Goal: Information Seeking & Learning: Learn about a topic

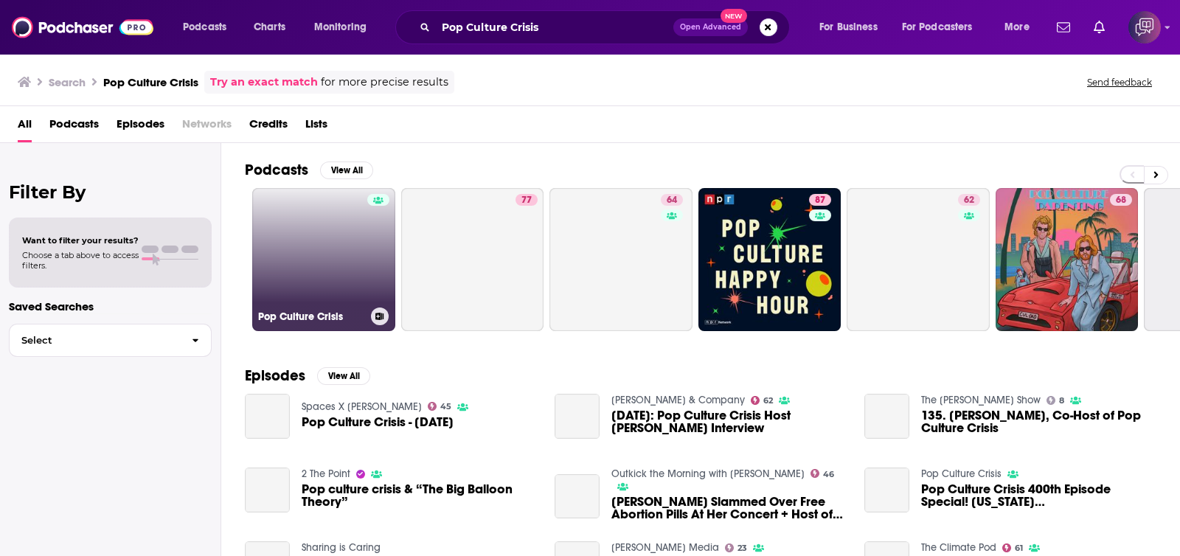
click at [339, 227] on link "Pop Culture Crisis" at bounding box center [323, 259] width 143 height 143
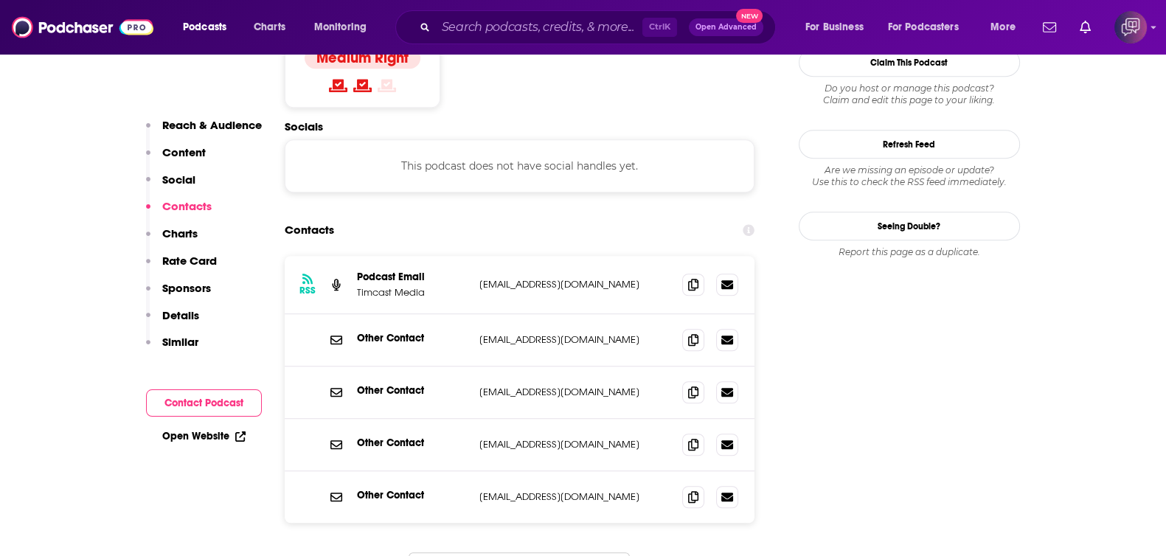
scroll to position [1382, 0]
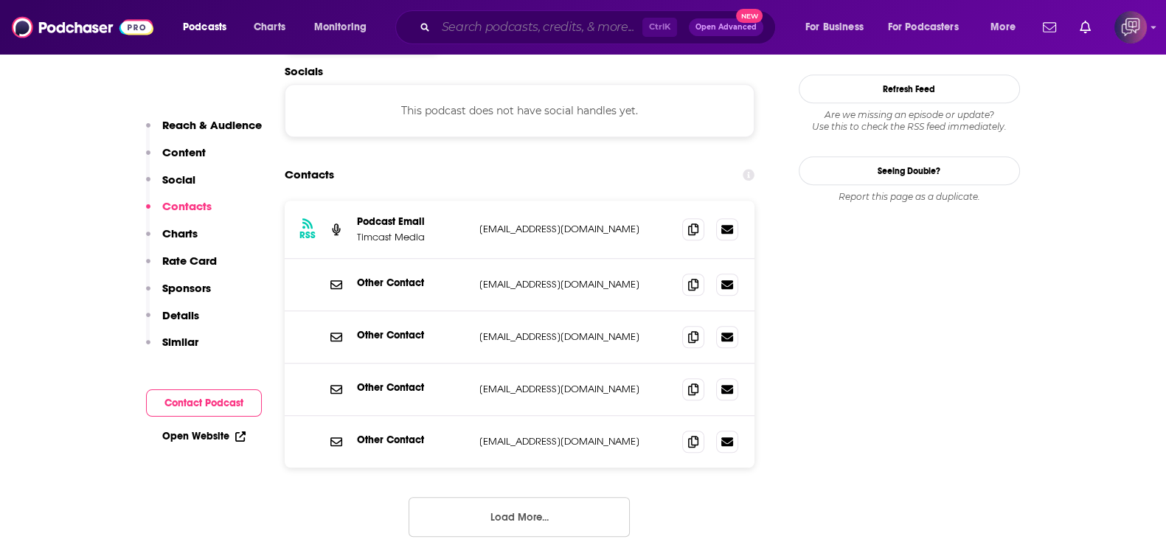
click at [524, 27] on input "Search podcasts, credits, & more..." at bounding box center [539, 27] width 206 height 24
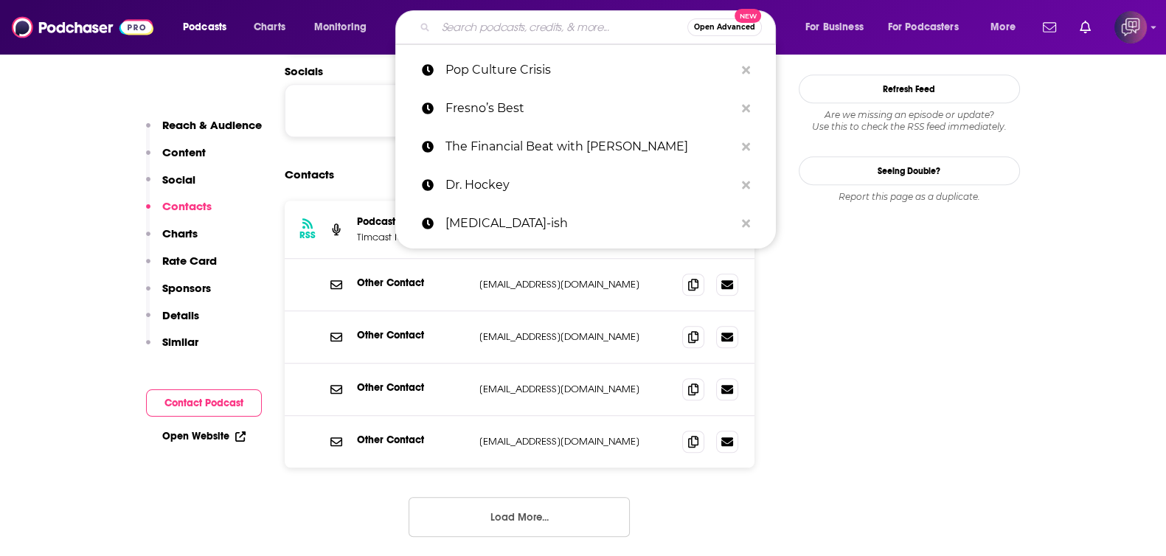
paste input "Coach Talk Radio"
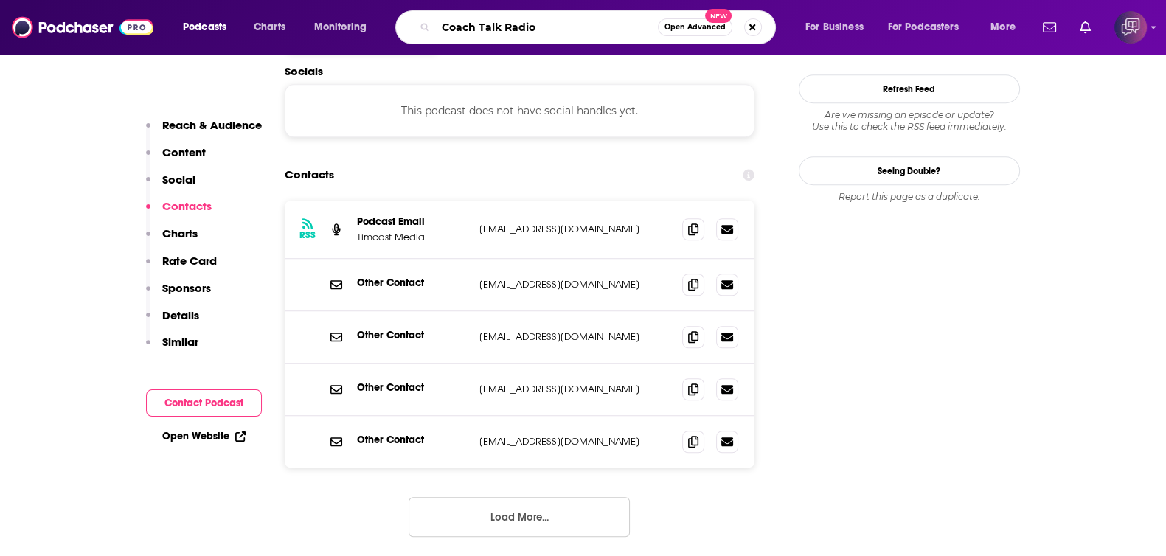
type input "Coach Talk Radio"
click at [682, 26] on span "Open Advanced" at bounding box center [694, 27] width 61 height 7
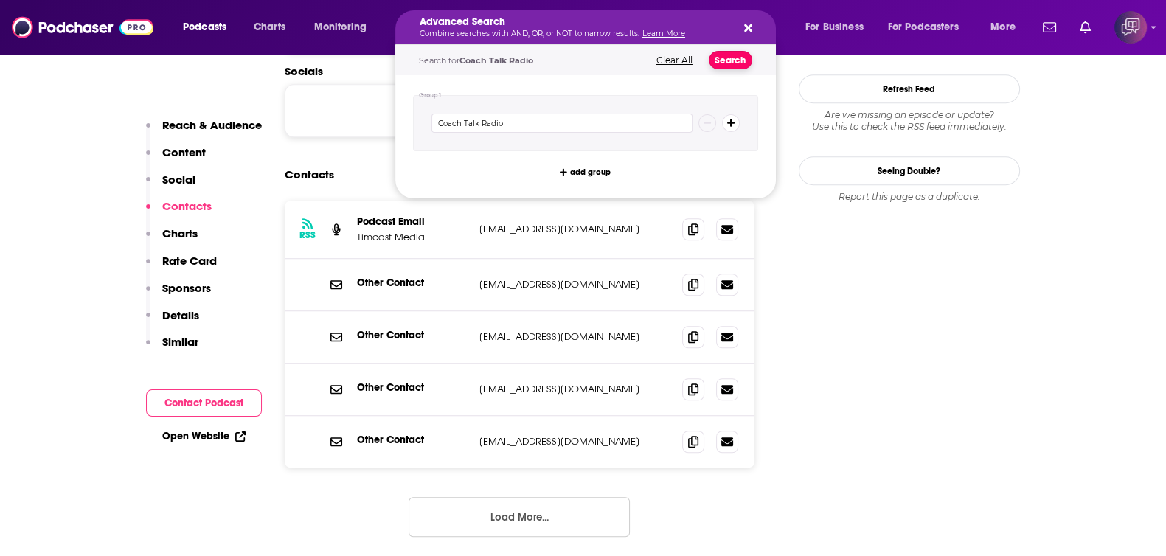
click at [726, 58] on button "Search" at bounding box center [731, 60] width 44 height 18
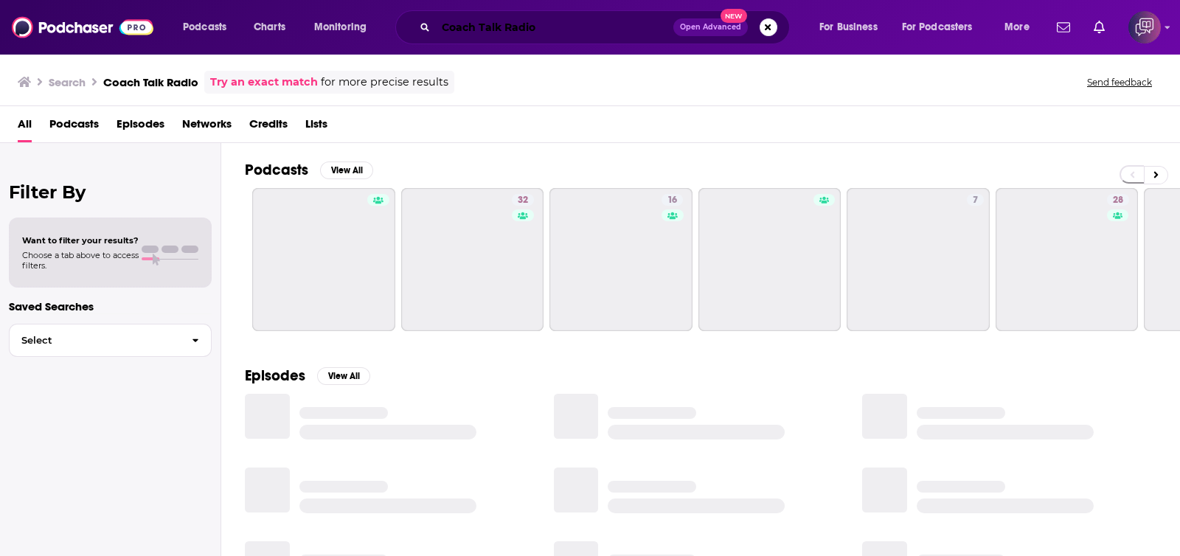
click at [512, 27] on input "Coach Talk Radio" at bounding box center [554, 27] width 237 height 24
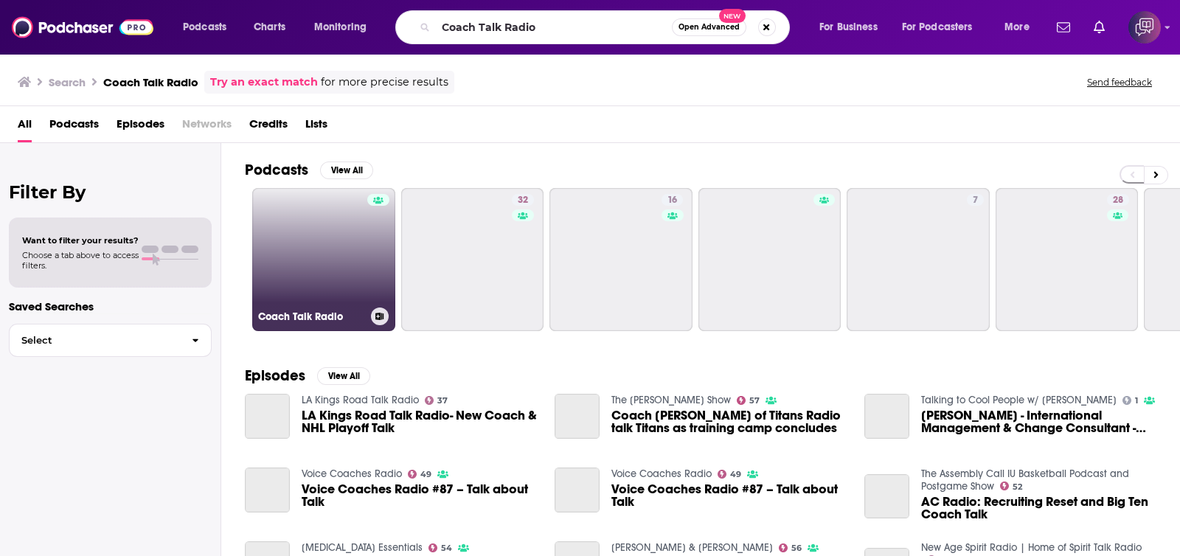
click at [256, 290] on link "Coach Talk Radio" at bounding box center [323, 259] width 143 height 143
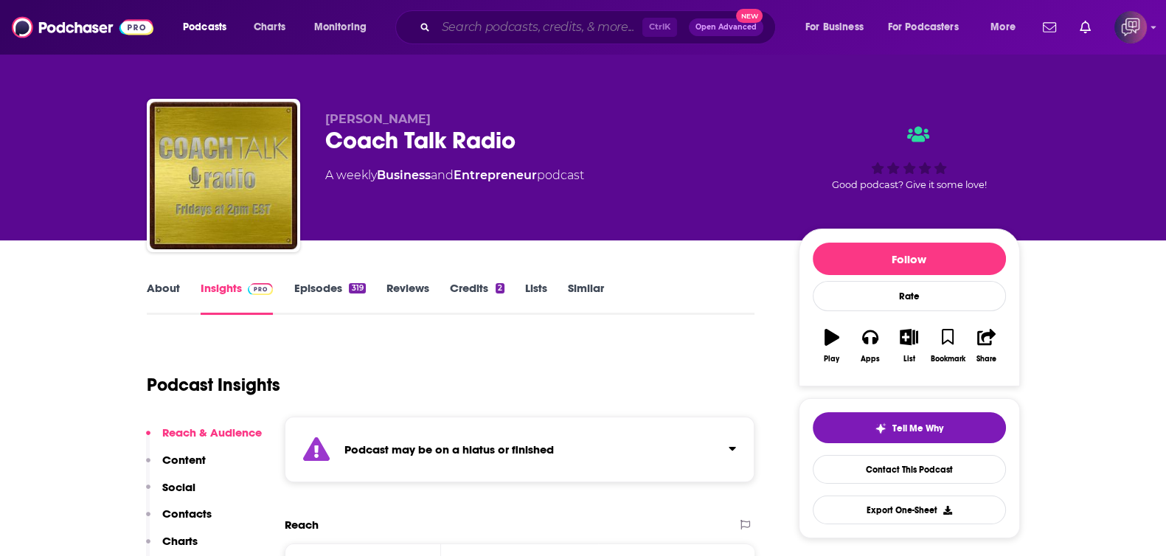
click at [515, 32] on input "Search podcasts, credits, & more..." at bounding box center [539, 27] width 206 height 24
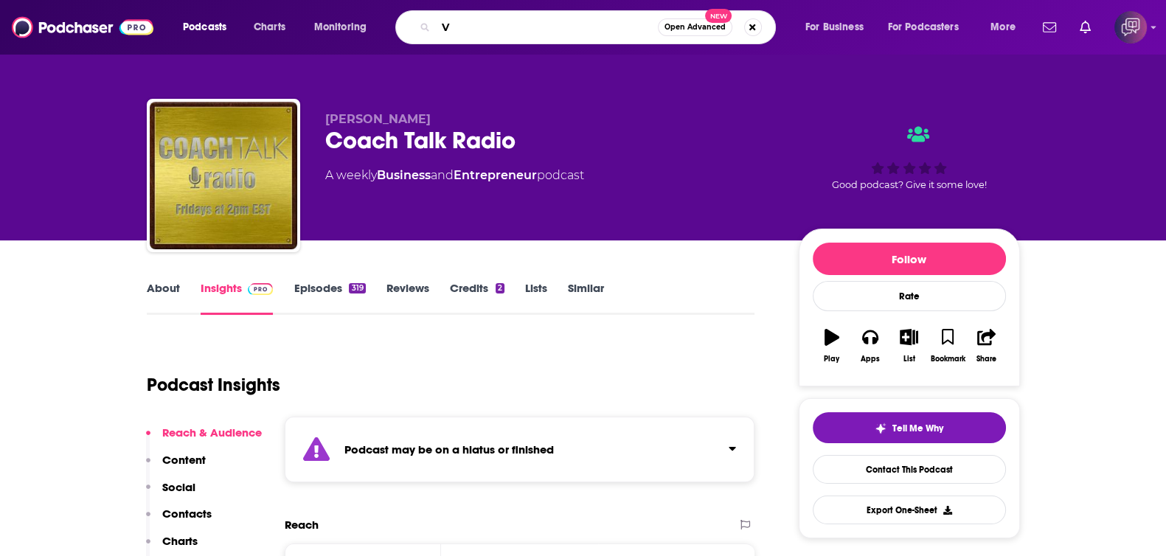
drag, startPoint x: 590, startPoint y: 21, endPoint x: 438, endPoint y: 35, distance: 152.5
click at [438, 35] on input "V" at bounding box center [547, 27] width 222 height 24
paste input "Local SEO in 10"
type input "Local SEO in 10"
click at [689, 26] on span "Open Advanced" at bounding box center [694, 27] width 61 height 7
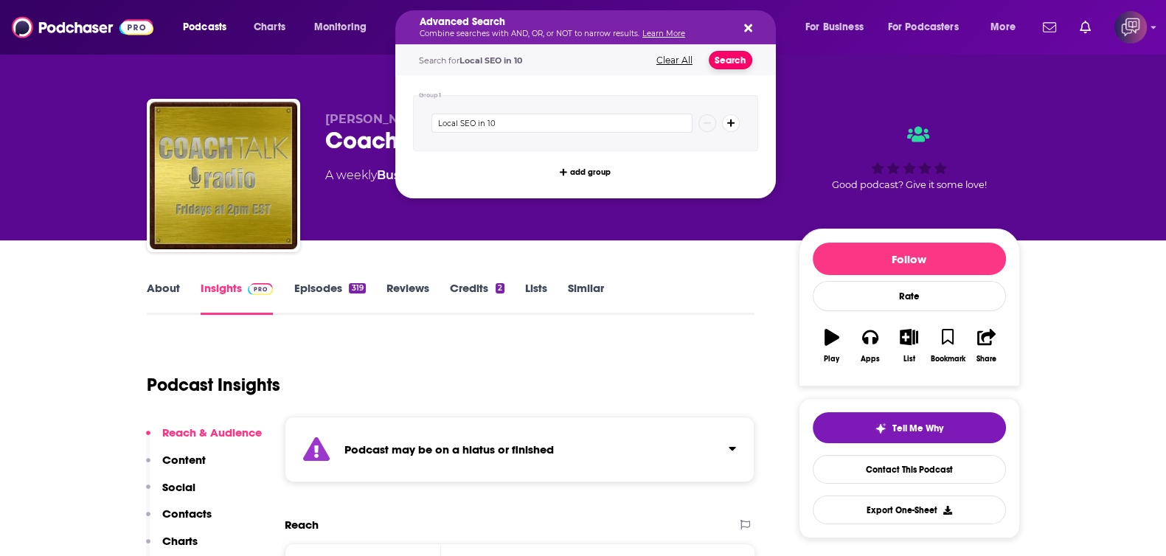
click at [734, 63] on button "Search" at bounding box center [731, 60] width 44 height 18
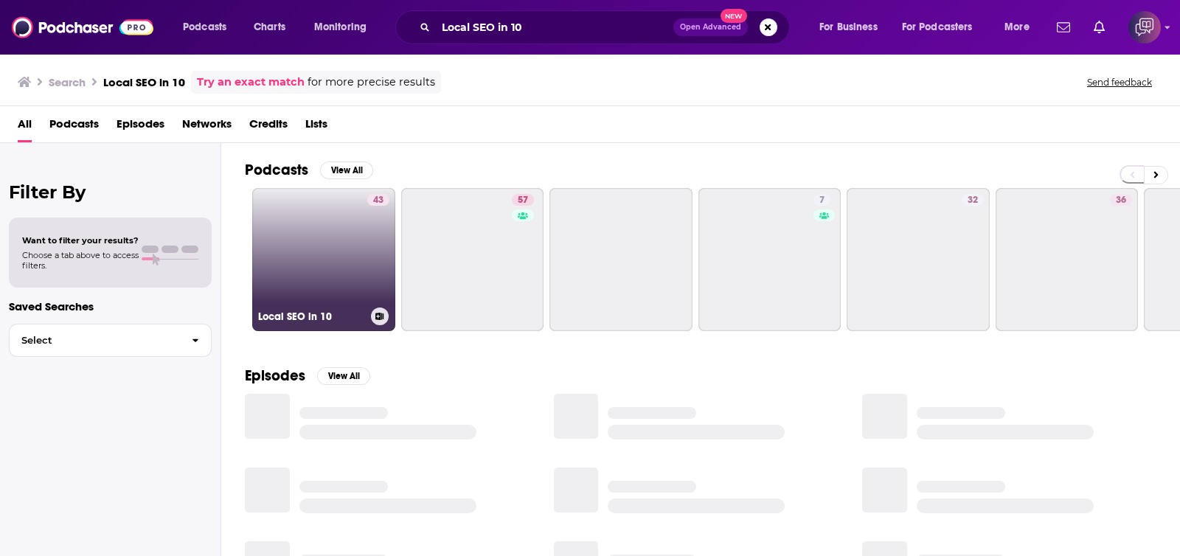
click at [336, 246] on link "43 Local SEO in 10" at bounding box center [323, 259] width 143 height 143
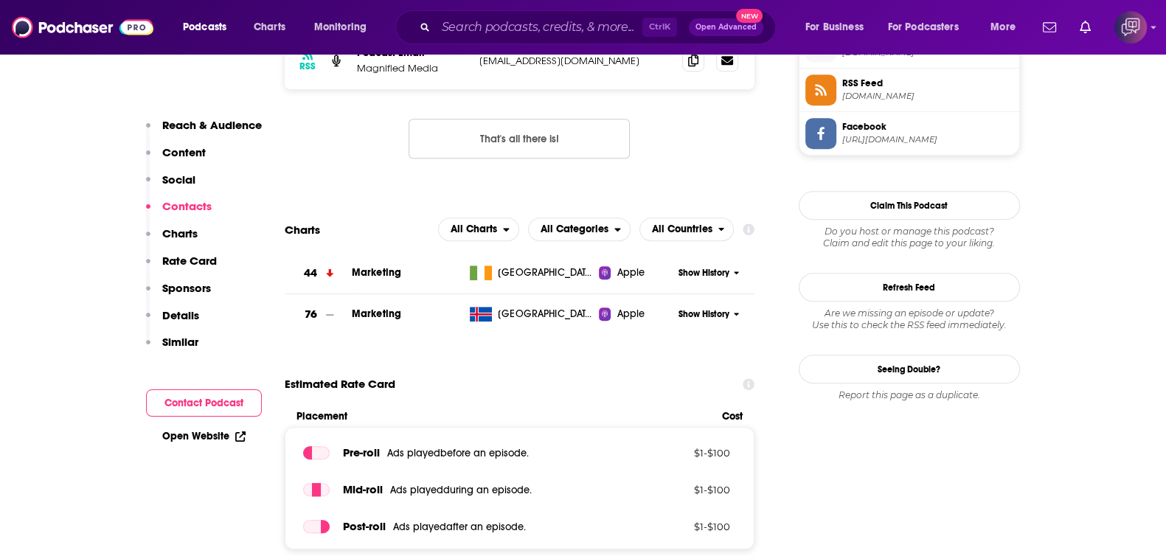
scroll to position [1014, 0]
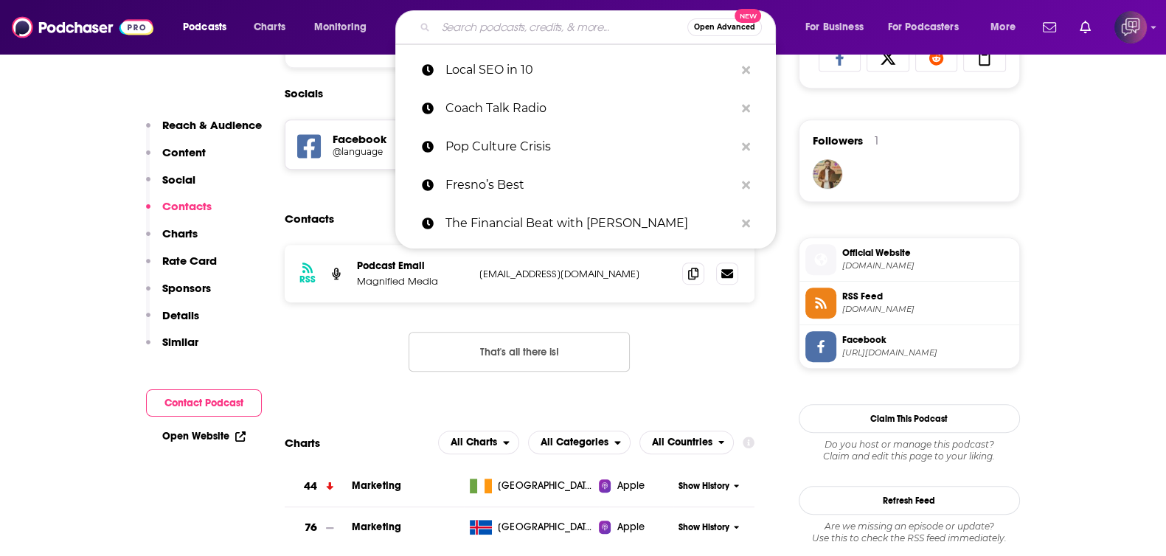
click at [557, 31] on input "Search podcasts, credits, & more..." at bounding box center [561, 27] width 251 height 24
paste input "LABR"
type input "LABR"
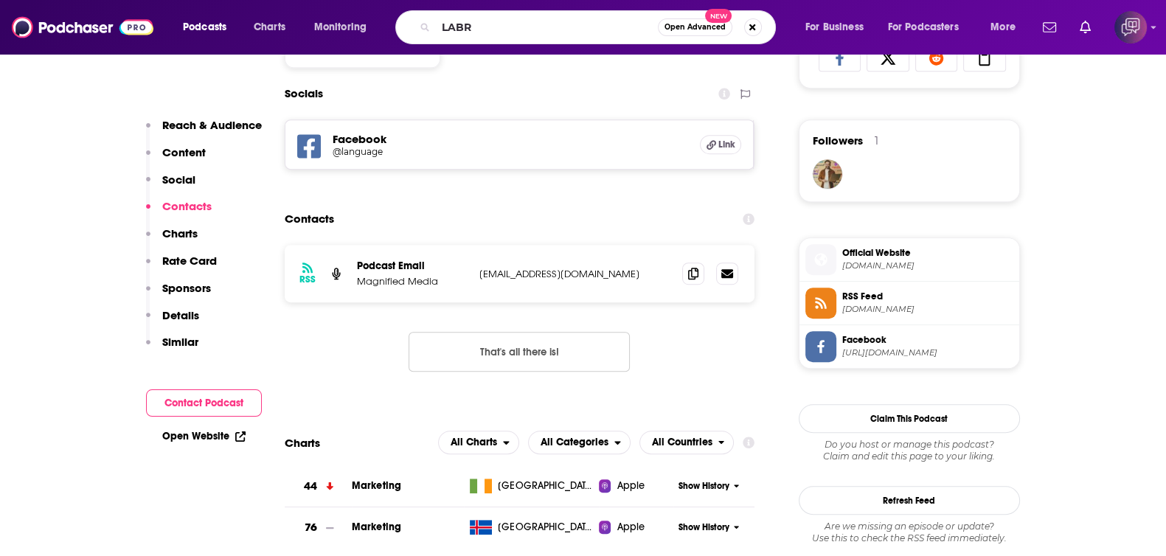
click at [698, 35] on button "Open Advanced New" at bounding box center [695, 27] width 74 height 18
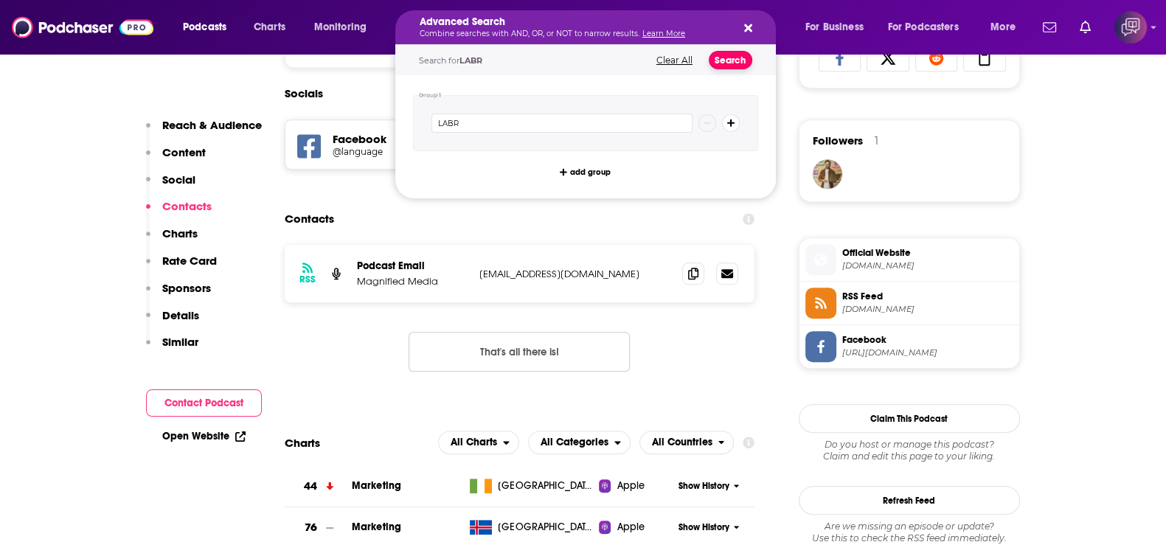
click at [731, 61] on button "Search" at bounding box center [731, 60] width 44 height 18
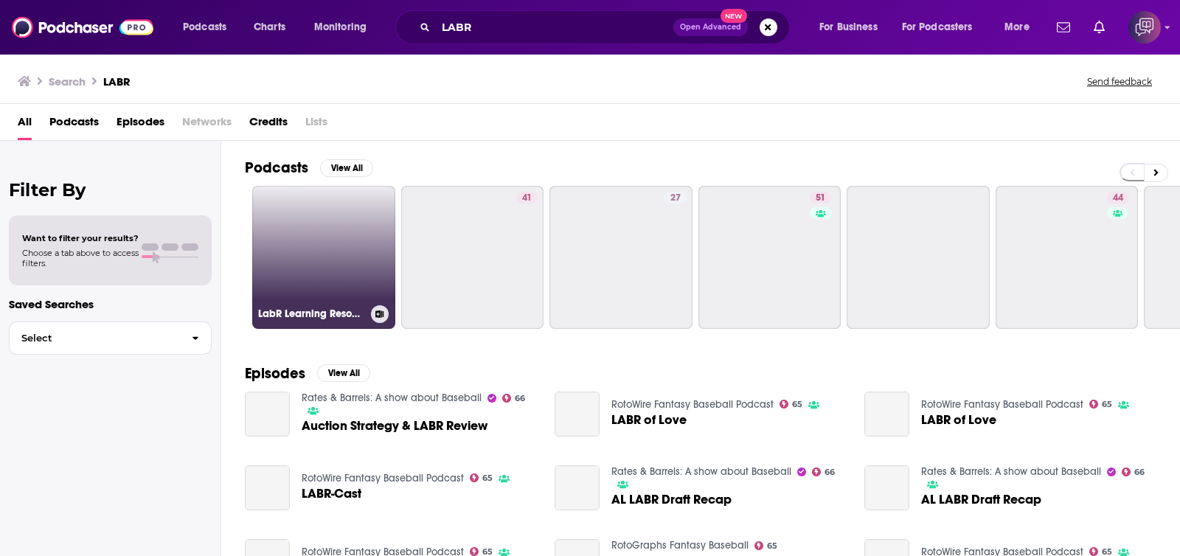
click at [321, 238] on link "LabR Learning Resources Podcasts" at bounding box center [323, 257] width 143 height 143
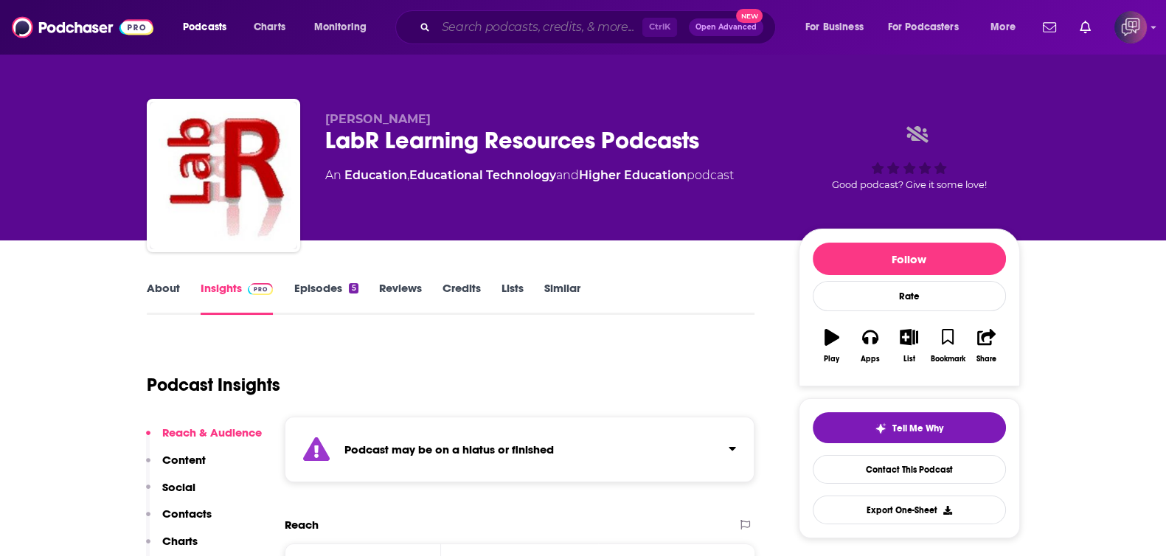
click at [531, 27] on input "Search podcasts, credits, & more..." at bounding box center [539, 27] width 206 height 24
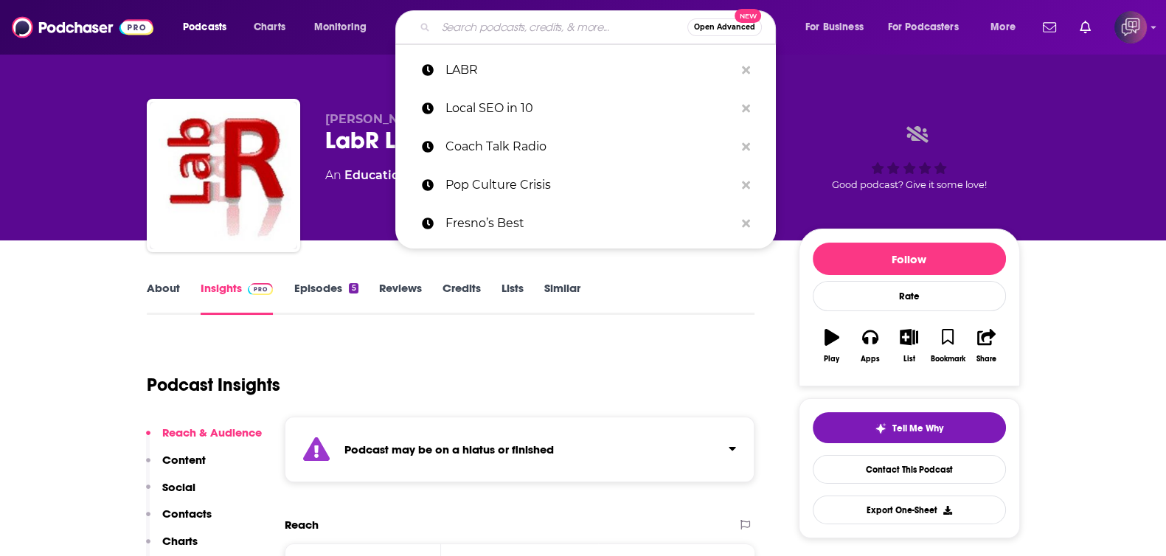
paste input "Broad Ideas with [PERSON_NAME] & [PERSON_NAME]"
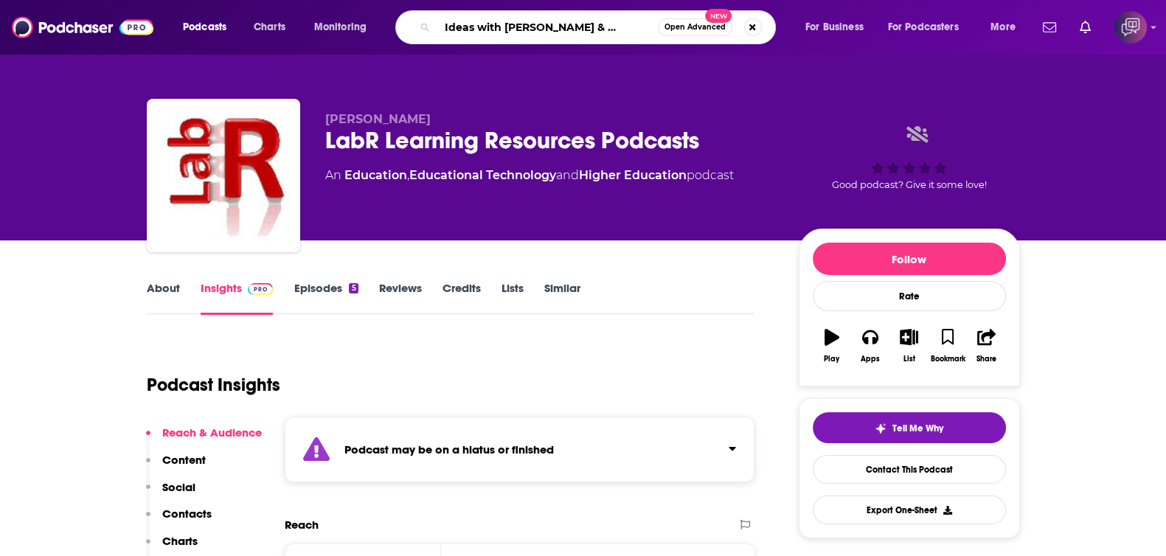
type input "Broad Ideas with [PERSON_NAME] & [PERSON_NAME]"
click at [676, 26] on span "Open Advanced" at bounding box center [694, 27] width 61 height 7
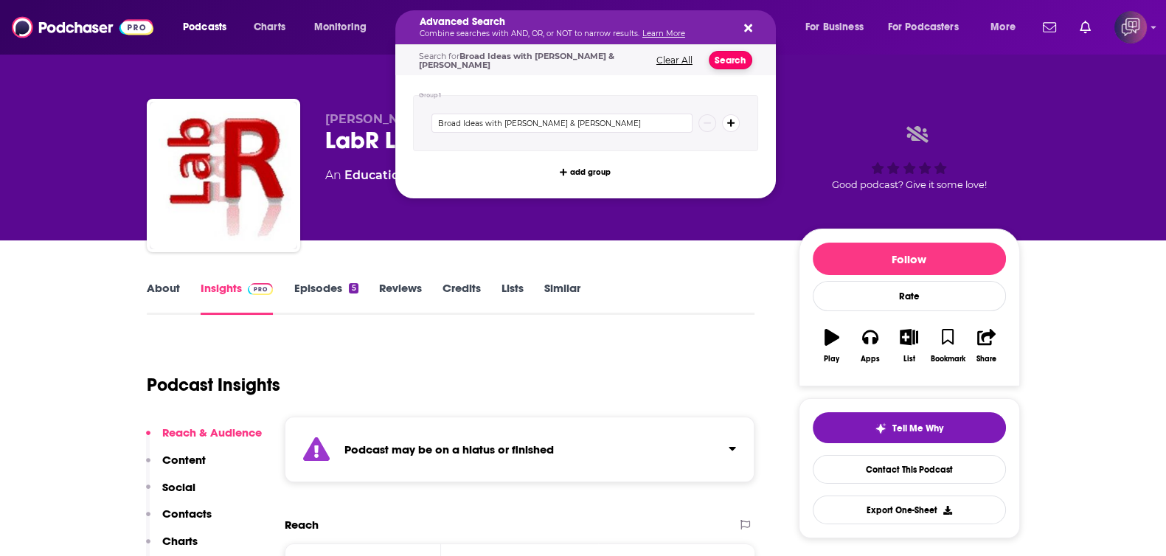
click at [726, 66] on button "Search" at bounding box center [731, 60] width 44 height 18
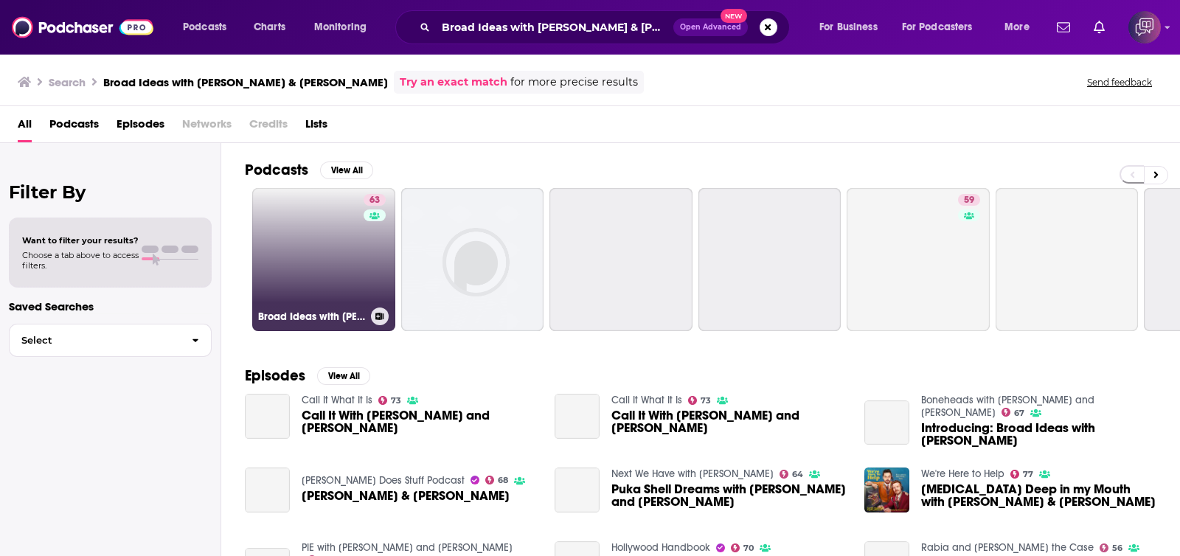
click at [372, 251] on div "63" at bounding box center [377, 251] width 26 height 114
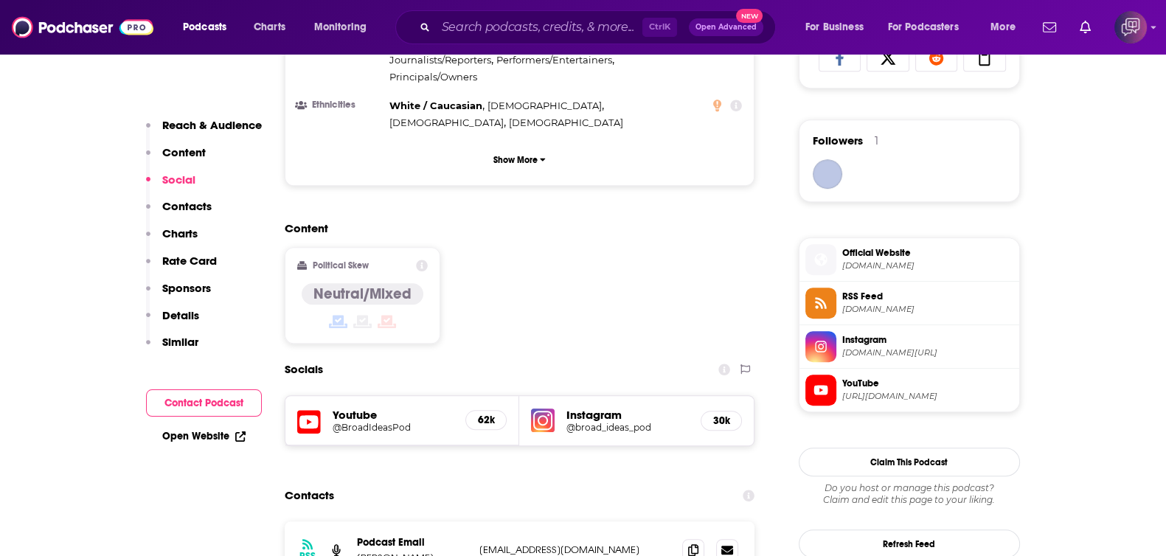
scroll to position [1290, 0]
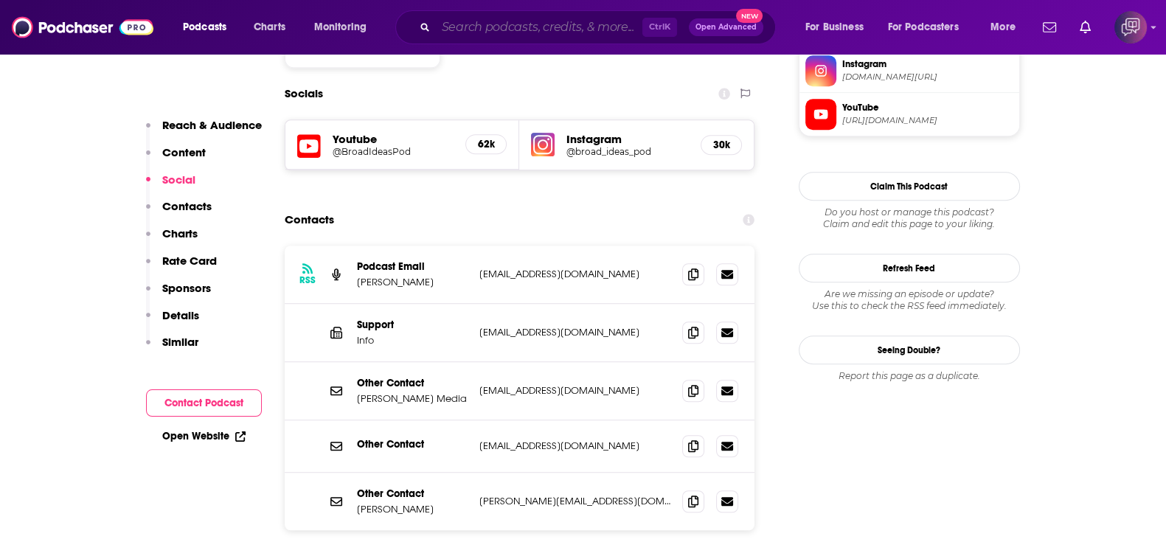
click at [560, 29] on input "Search podcasts, credits, & more..." at bounding box center [539, 27] width 206 height 24
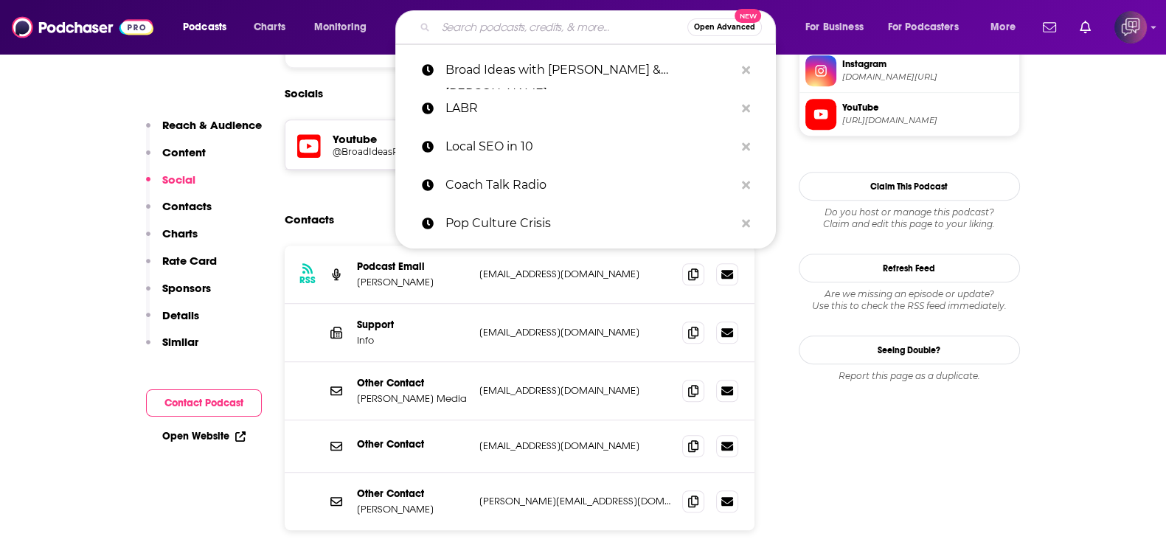
paste input "Grown-Ass Woman’s Guide"
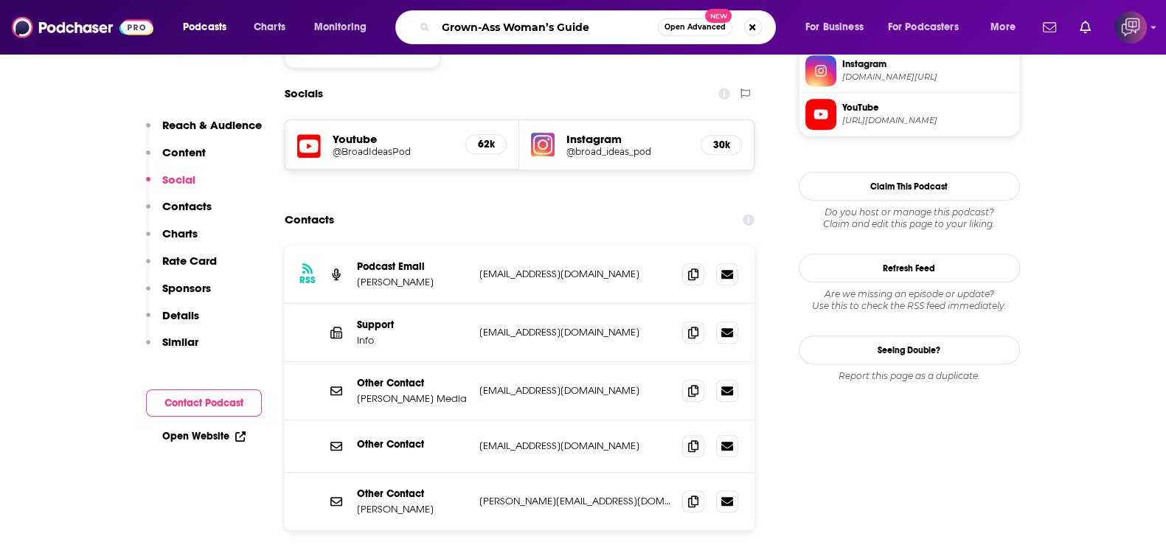
type input "Grown-Ass Woman’s Guide"
click at [698, 30] on span "Open Advanced" at bounding box center [694, 27] width 61 height 7
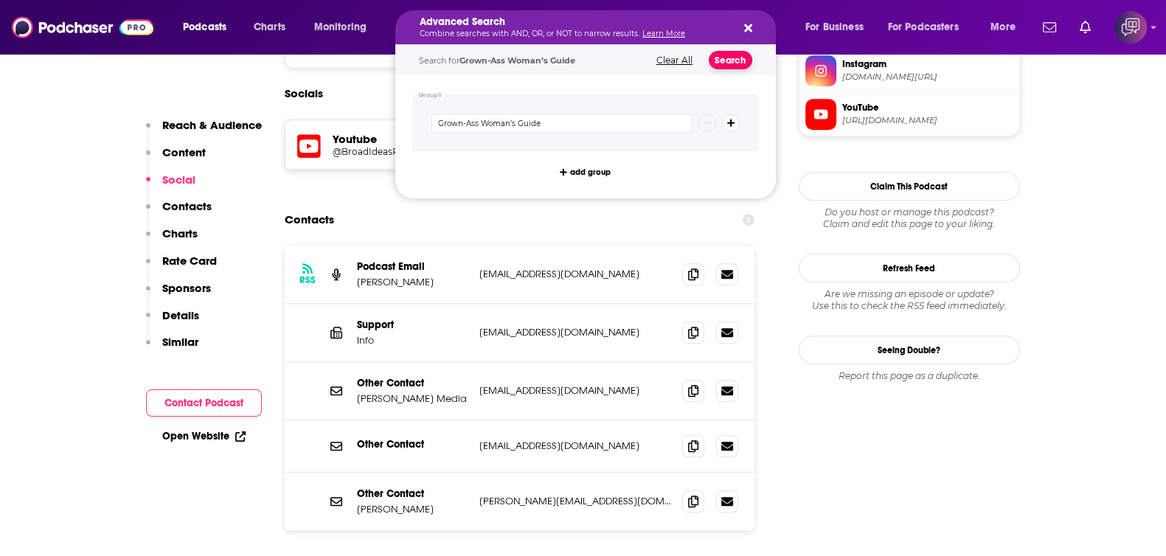
click at [728, 55] on button "Search" at bounding box center [731, 60] width 44 height 18
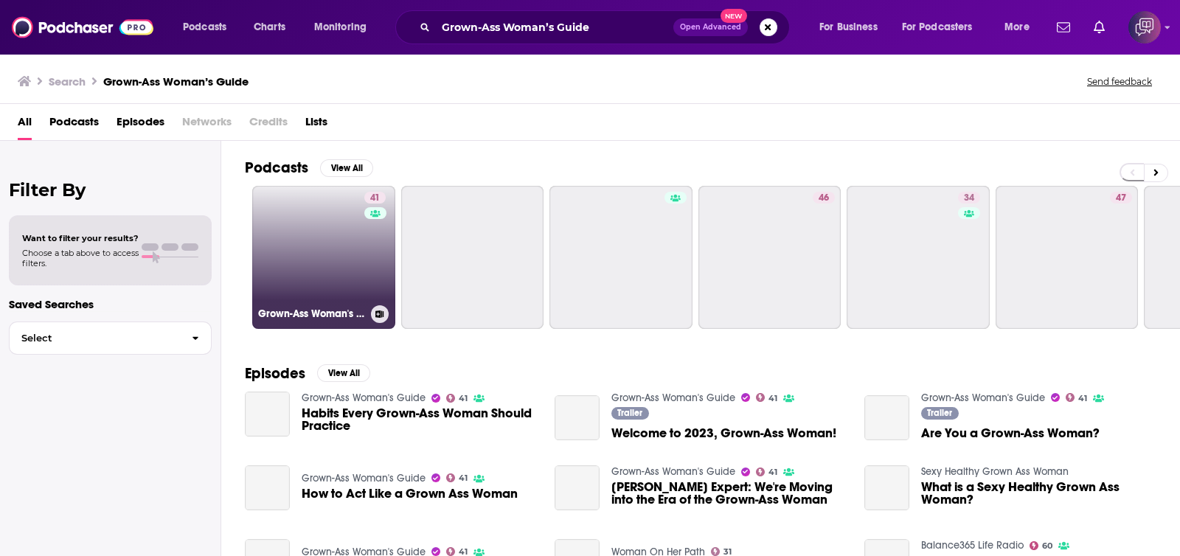
click at [330, 246] on link "41 Grown-Ass Woman's Guide" at bounding box center [323, 257] width 143 height 143
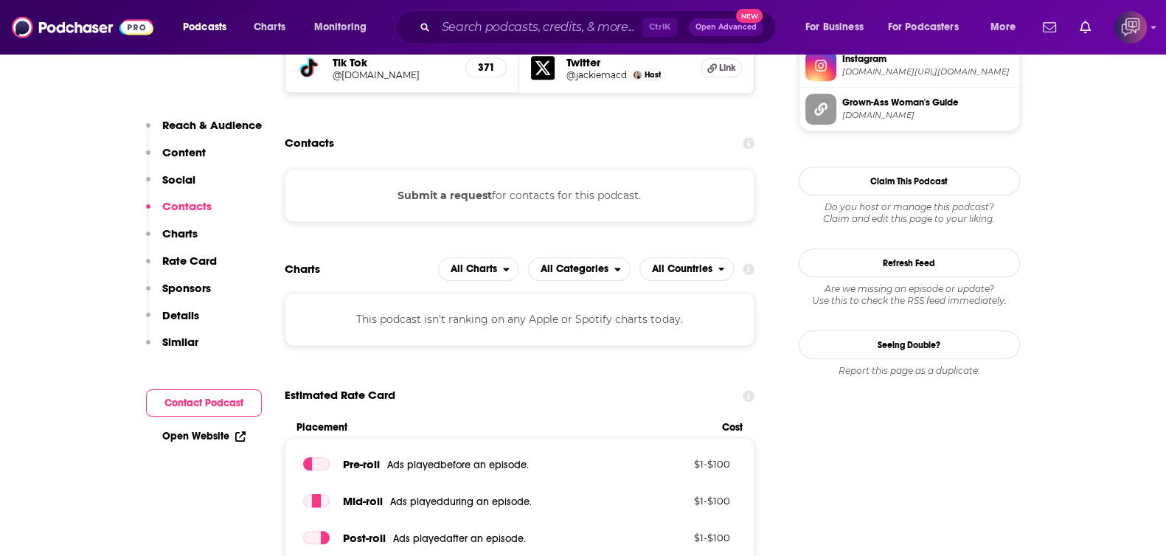
scroll to position [1198, 0]
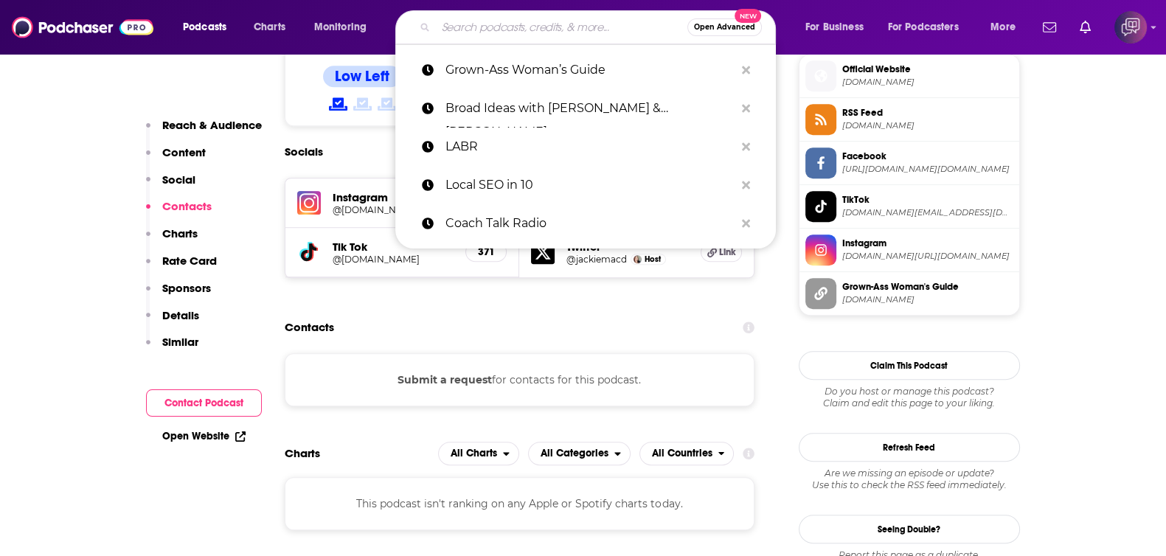
click at [562, 30] on input "Search podcasts, credits, & more..." at bounding box center [561, 27] width 251 height 24
paste input "The NewsWorthy"
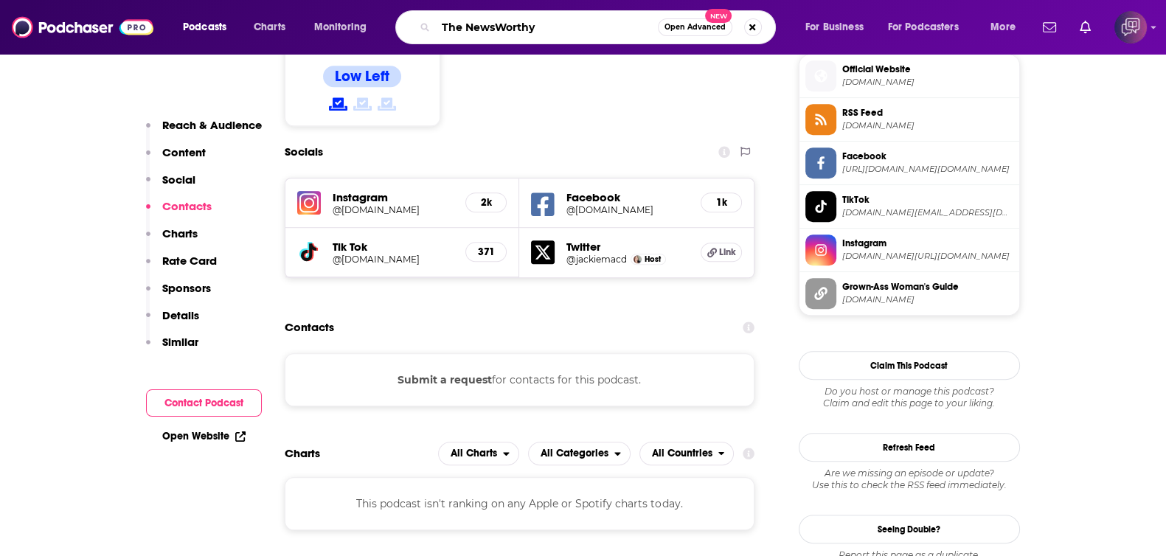
type input "The NewsWorthy"
click at [677, 31] on span "Open Advanced" at bounding box center [694, 27] width 61 height 7
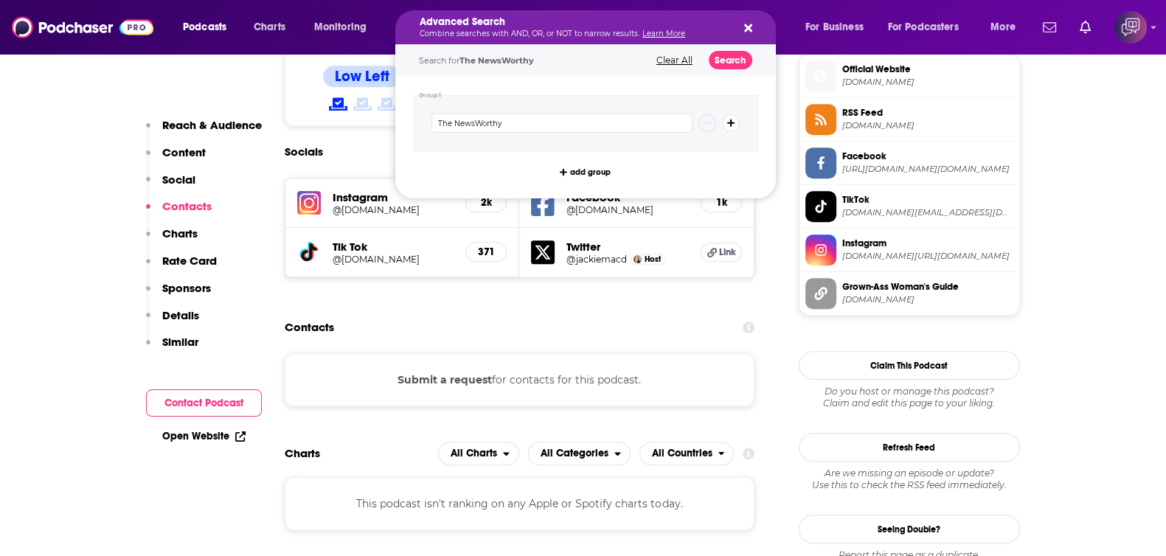
click at [729, 69] on div "Search for The NewsWorthy Clear All Search" at bounding box center [585, 60] width 381 height 30
click at [728, 60] on button "Search" at bounding box center [731, 60] width 44 height 18
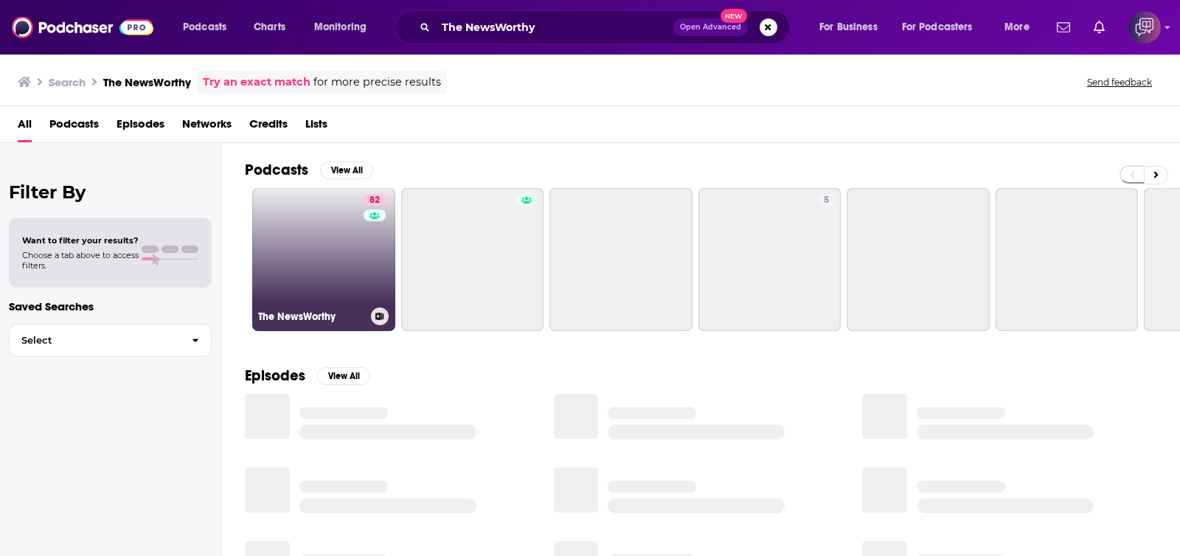
click at [336, 278] on link "82 The NewsWorthy" at bounding box center [323, 259] width 143 height 143
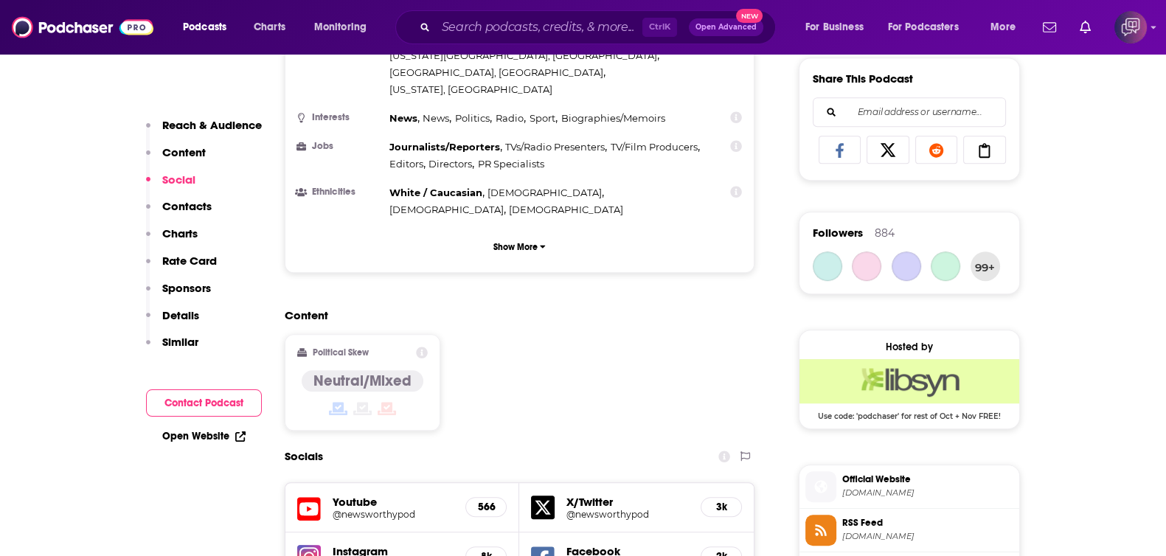
scroll to position [1382, 0]
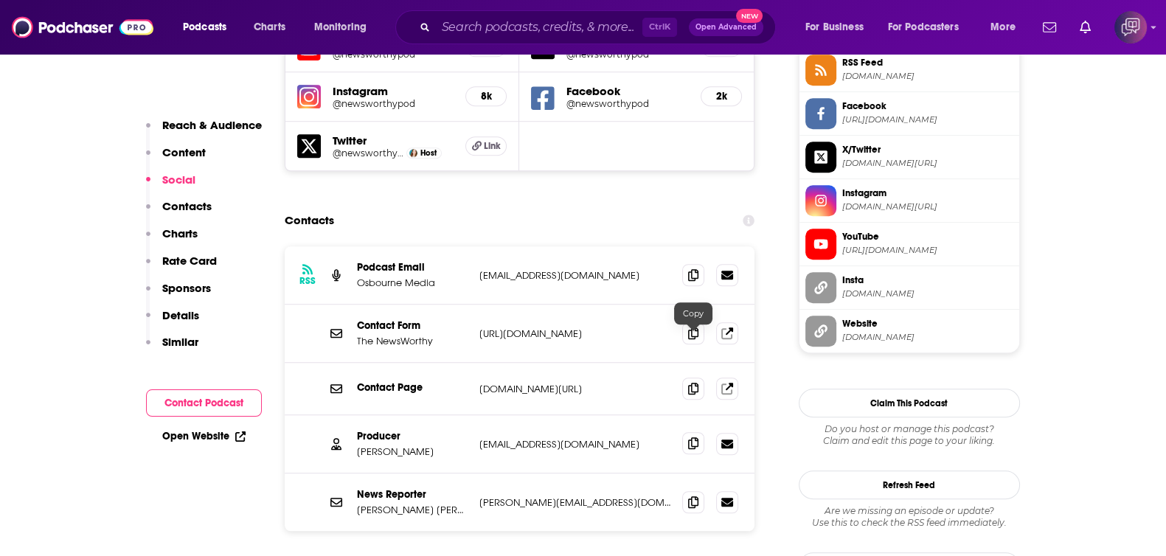
click at [697, 437] on icon at bounding box center [693, 443] width 10 height 12
click at [583, 26] on input "Search podcasts, credits, & more..." at bounding box center [539, 27] width 206 height 24
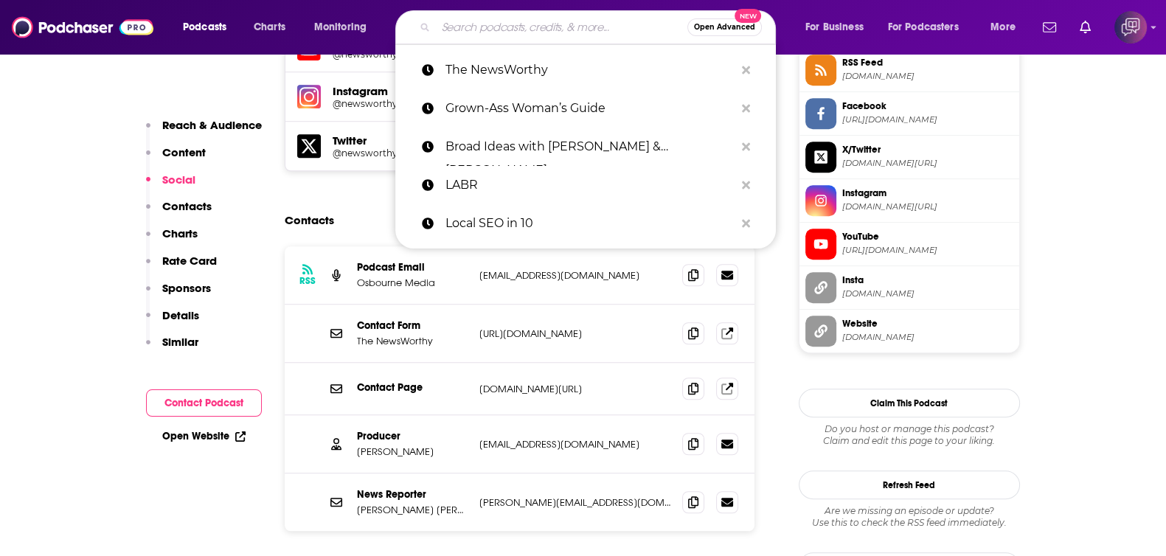
paste input "Adventures in Advising"
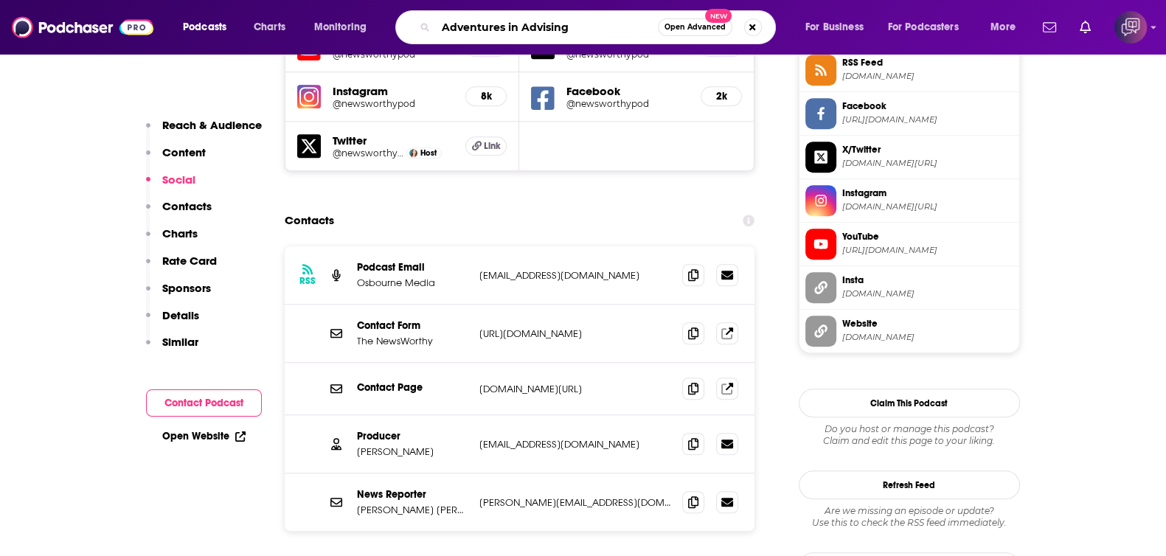
type input "Adventures in Advising"
click at [694, 27] on span "Open Advanced" at bounding box center [694, 27] width 61 height 7
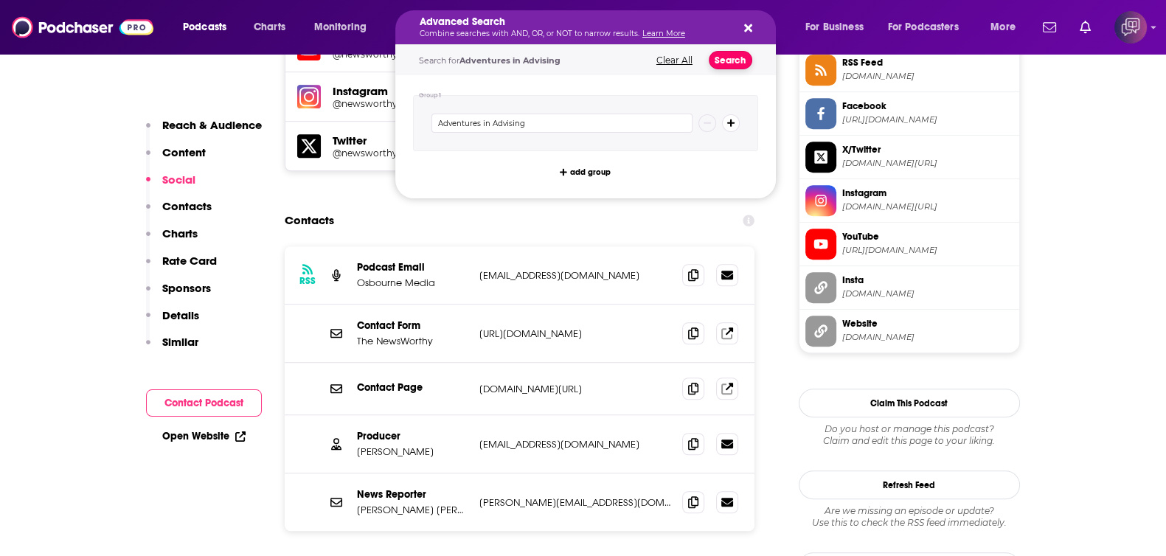
click at [725, 60] on button "Search" at bounding box center [731, 60] width 44 height 18
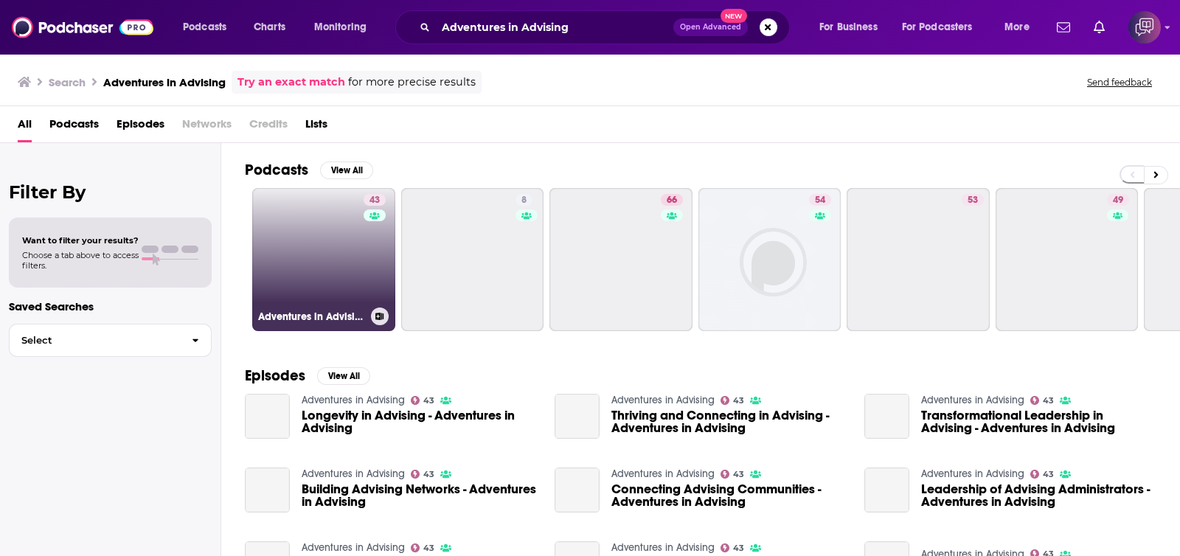
click at [332, 251] on link "43 Adventures in Advising" at bounding box center [323, 259] width 143 height 143
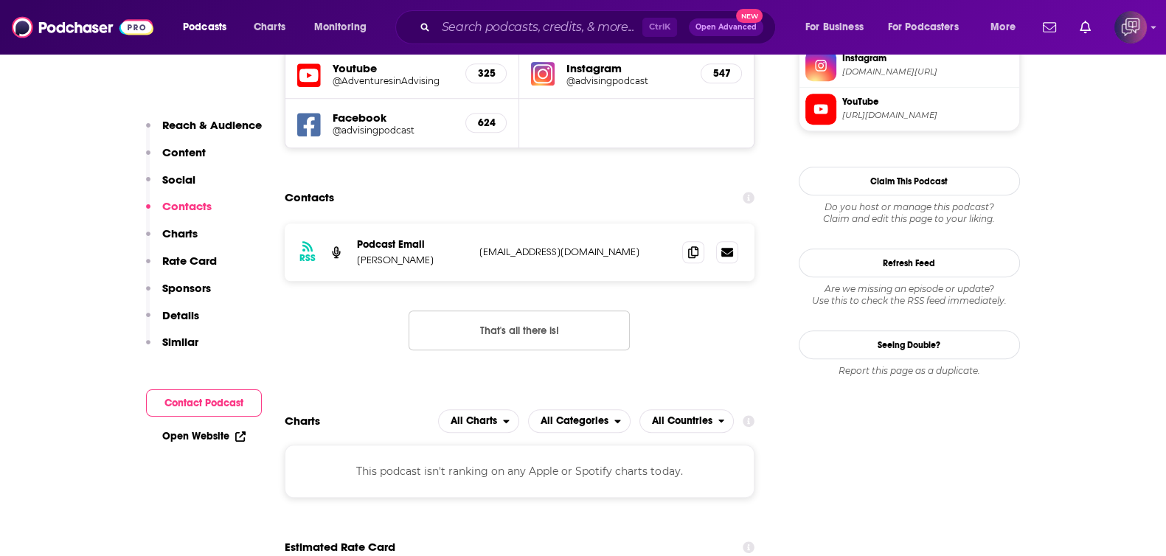
scroll to position [1382, 0]
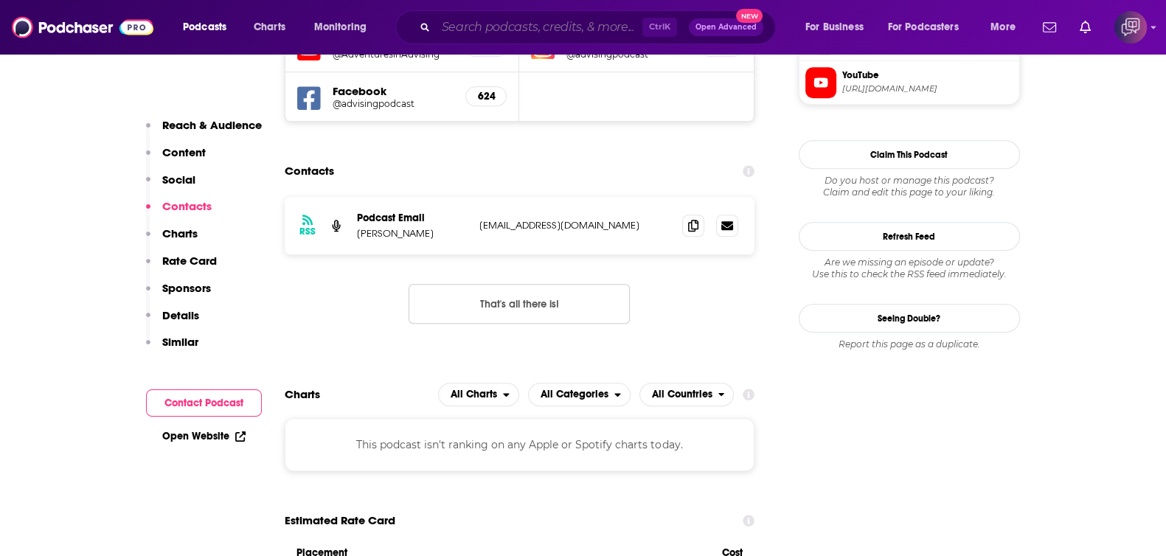
click at [596, 38] on input "Search podcasts, credits, & more..." at bounding box center [539, 27] width 206 height 24
paste input "Fleccas Talks Podcast"
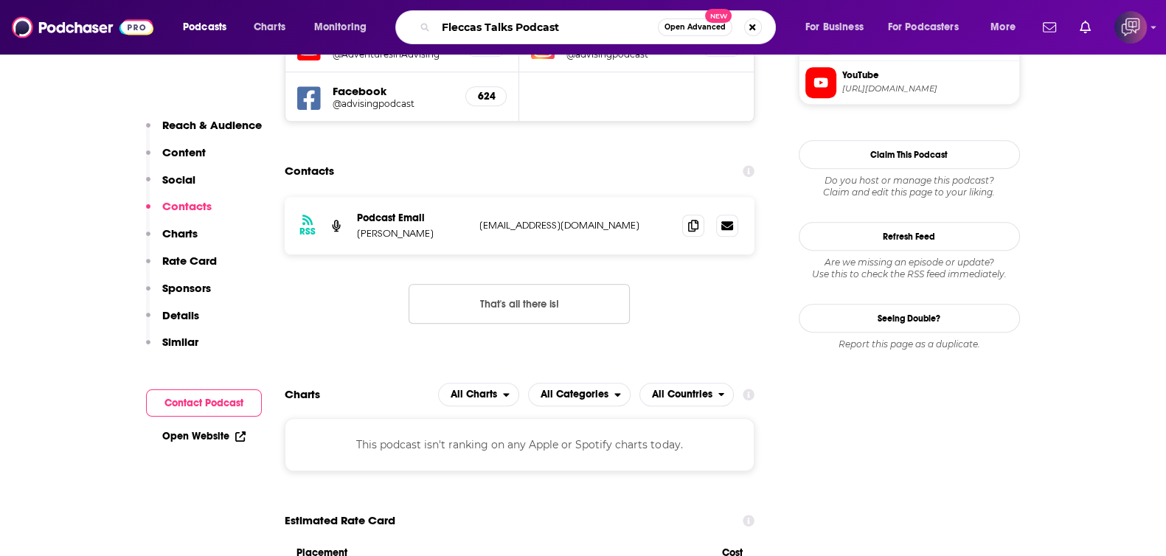
type input "Fleccas Talks Podcast"
click at [677, 29] on span "Open Advanced" at bounding box center [694, 27] width 61 height 7
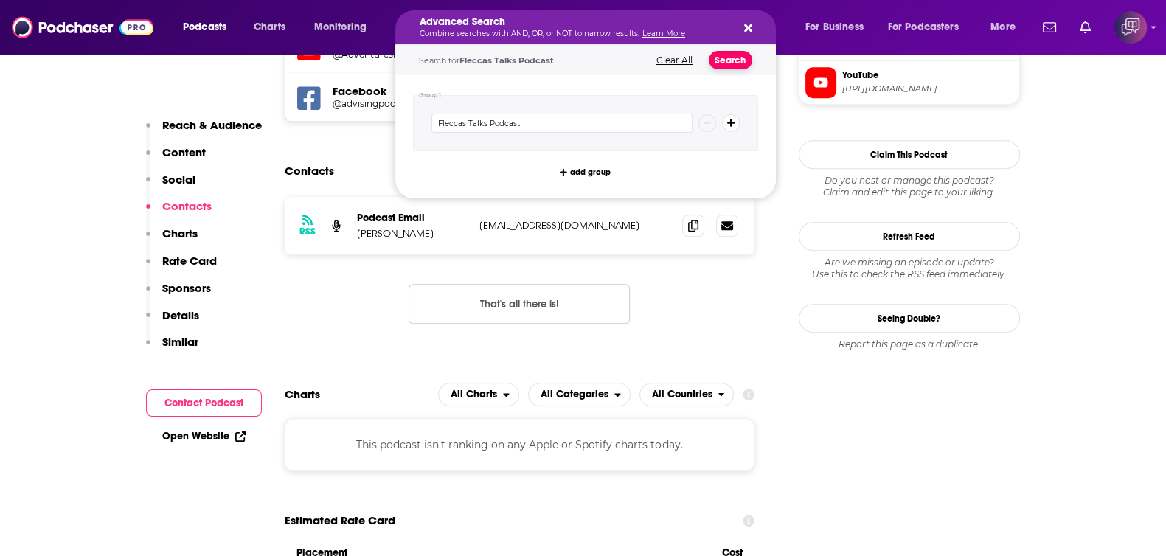
click at [717, 55] on button "Search" at bounding box center [731, 60] width 44 height 18
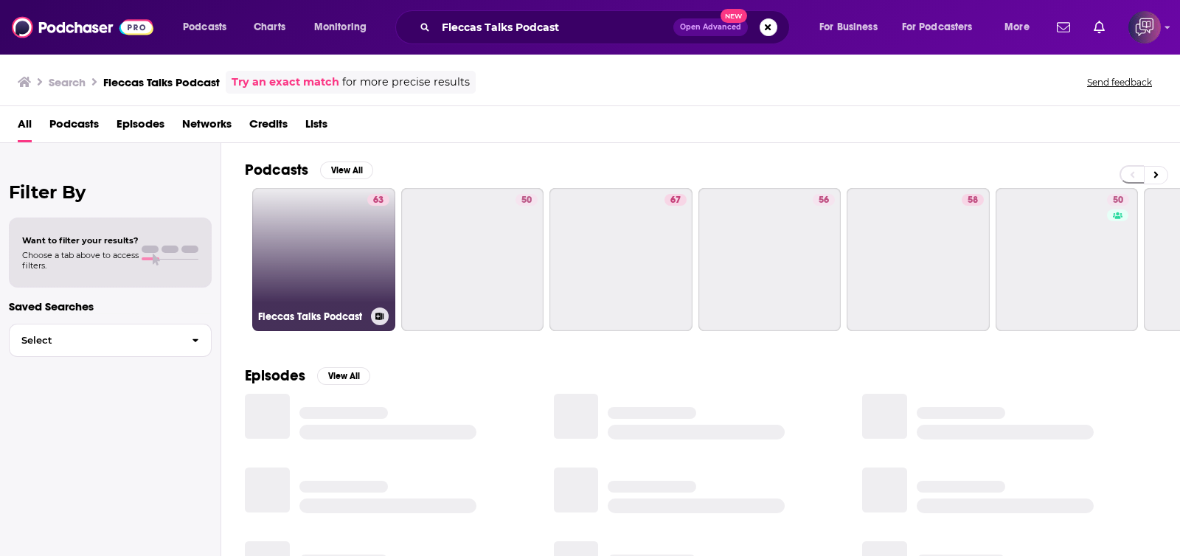
click at [336, 272] on link "63 Fleccas Talks Podcast" at bounding box center [323, 259] width 143 height 143
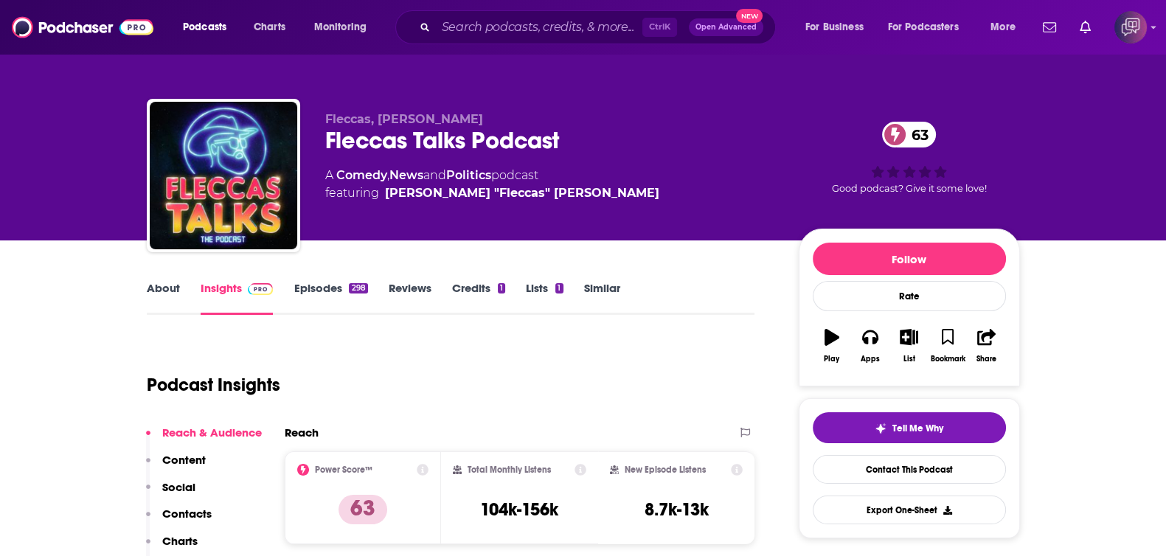
click at [578, 31] on input "Search podcasts, credits, & more..." at bounding box center [539, 27] width 206 height 24
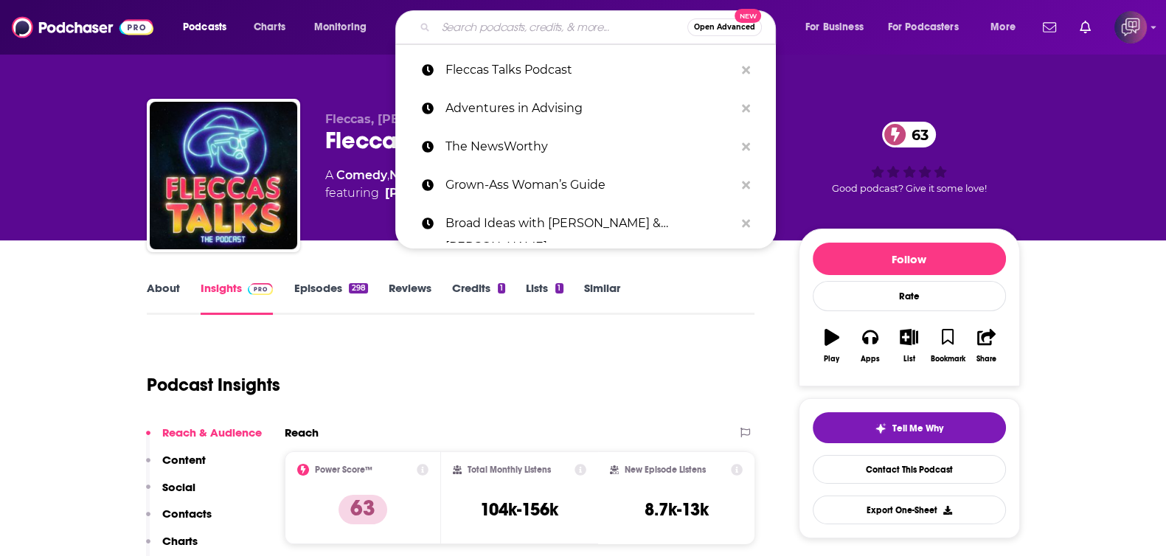
paste input "San Diego Surf Report"
type input "San Diego Surf Report"
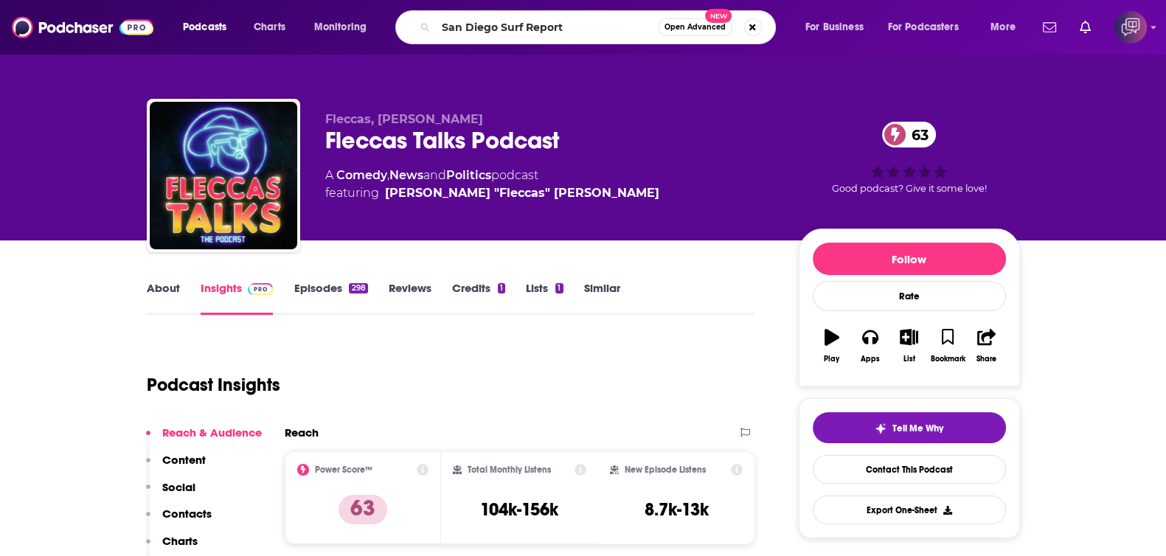
click at [674, 24] on span "Open Advanced" at bounding box center [694, 27] width 61 height 7
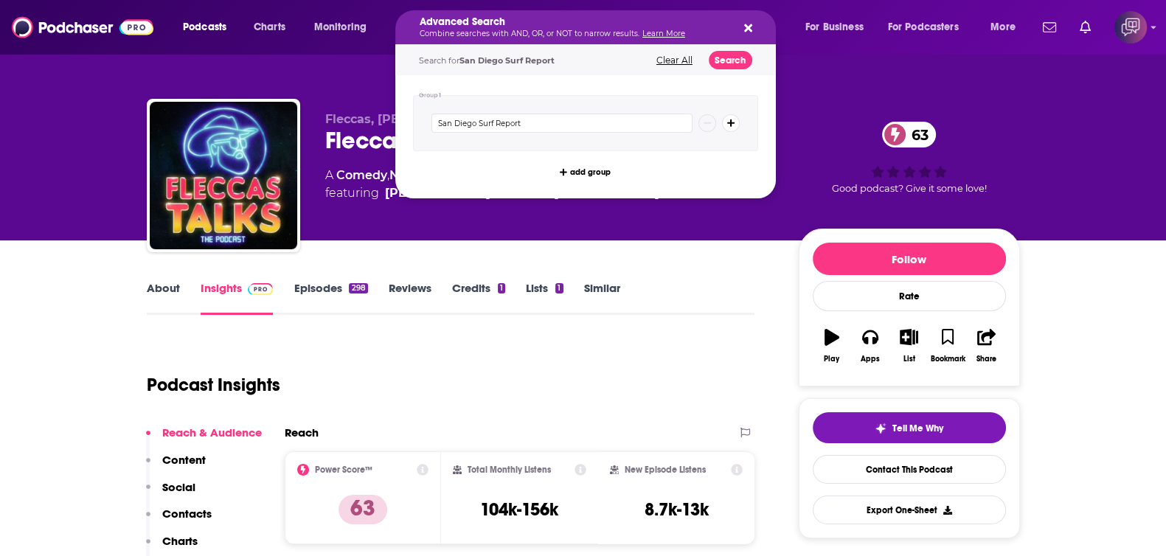
click at [699, 45] on div "Search for [GEOGRAPHIC_DATA] Surf Report Clear All Search" at bounding box center [585, 60] width 381 height 30
click at [712, 51] on div "Search for [GEOGRAPHIC_DATA] Surf Report Clear All Search" at bounding box center [585, 60] width 381 height 30
click at [717, 57] on button "Search" at bounding box center [731, 60] width 44 height 18
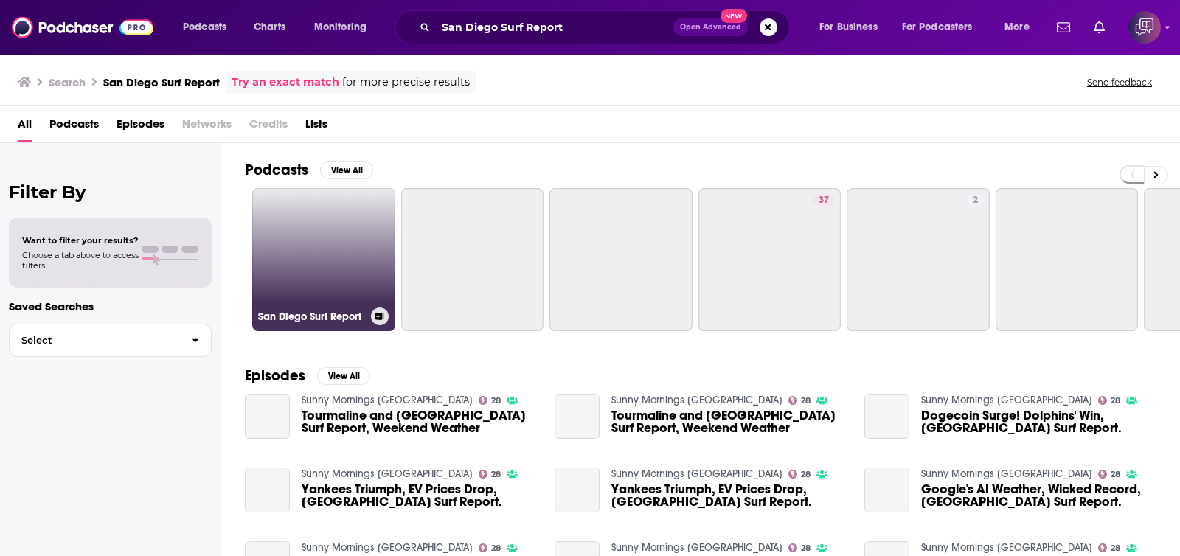
click at [327, 257] on link "San Diego Surf Report" at bounding box center [323, 259] width 143 height 143
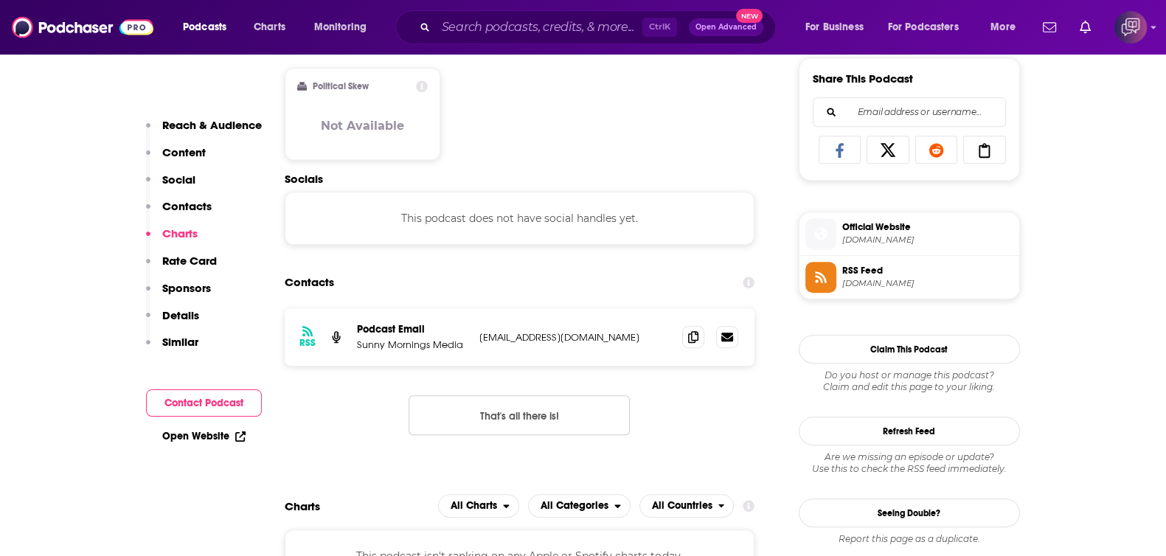
scroll to position [1198, 0]
